Goal: Find specific page/section: Find specific page/section

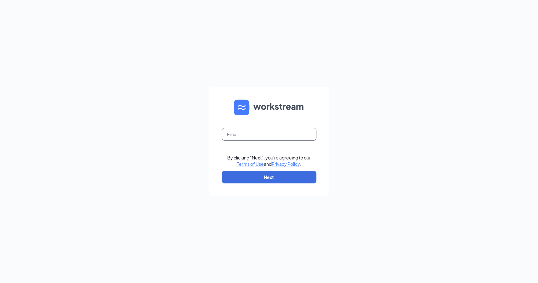
click at [255, 132] on input "text" at bounding box center [269, 134] width 95 height 13
type input "caitlinwambold@landonculvers.com"
click at [259, 179] on button "Next" at bounding box center [269, 177] width 95 height 13
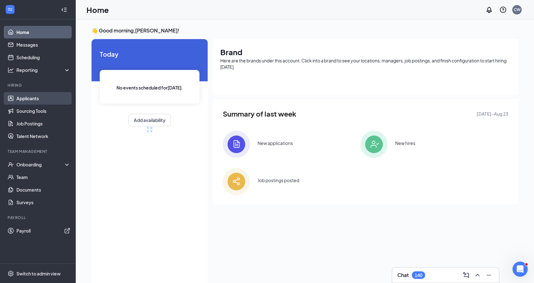
click at [28, 94] on link "Applicants" at bounding box center [43, 98] width 54 height 13
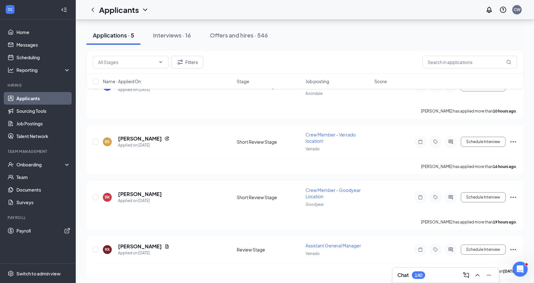
scroll to position [145, 0]
